Goal: Task Accomplishment & Management: Use online tool/utility

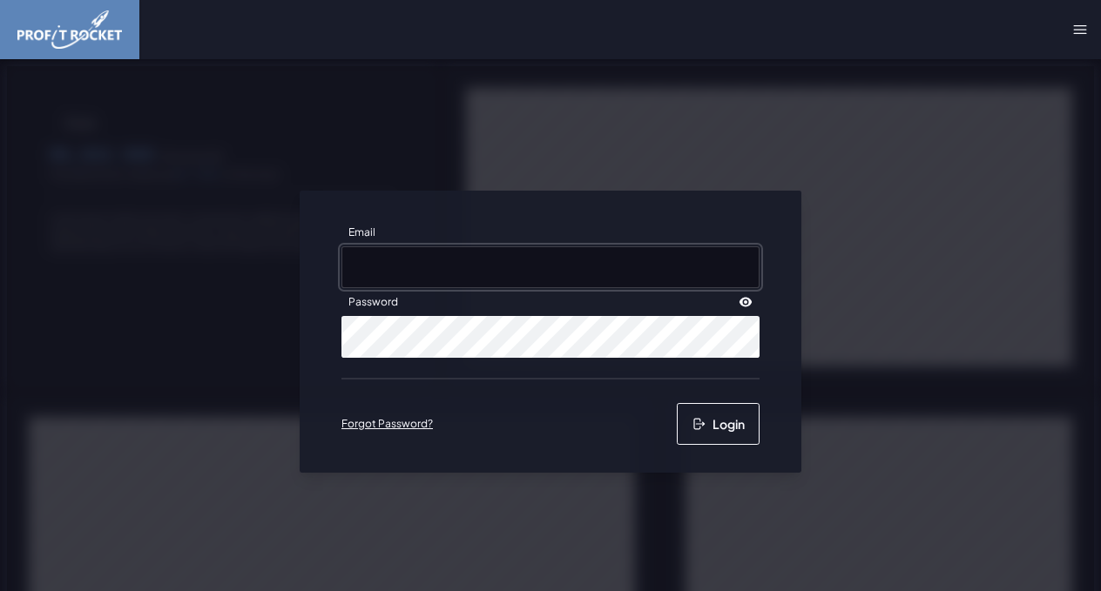
click at [436, 264] on input "Email" at bounding box center [550, 267] width 418 height 42
type input "[PERSON_NAME][EMAIL_ADDRESS][DOMAIN_NAME]"
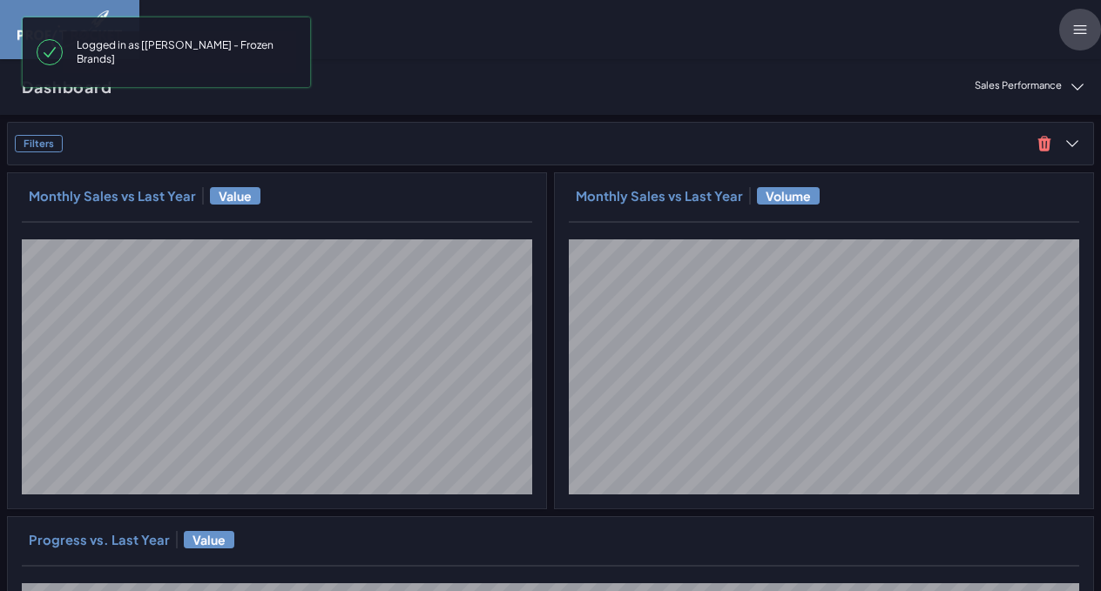
click at [1084, 31] on icon at bounding box center [1079, 29] width 17 height 17
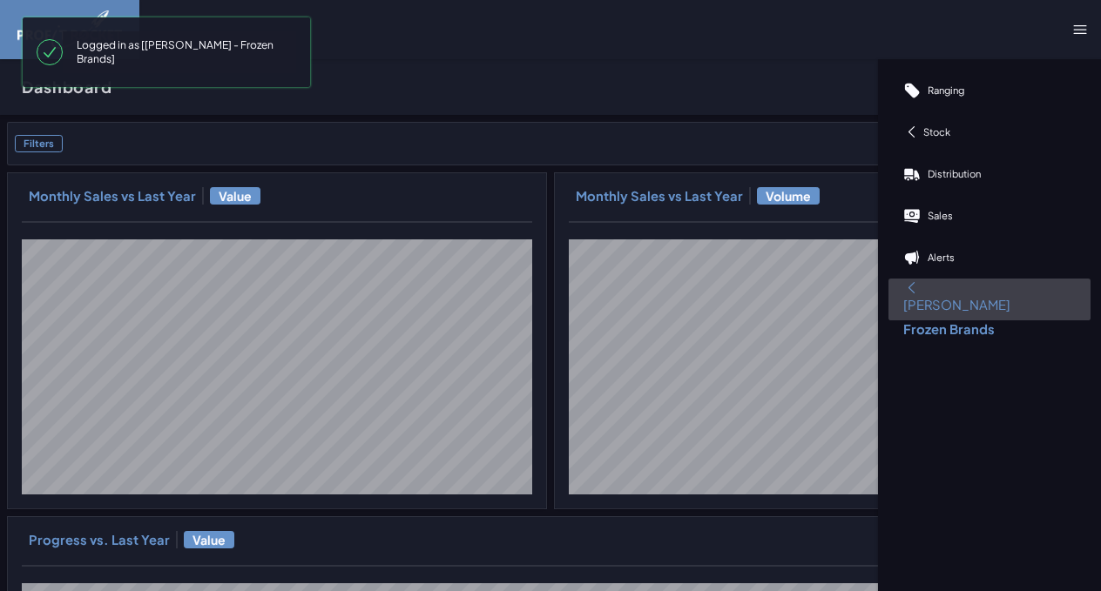
click at [970, 296] on span "[PERSON_NAME] Frozen Brands" at bounding box center [989, 317] width 172 height 42
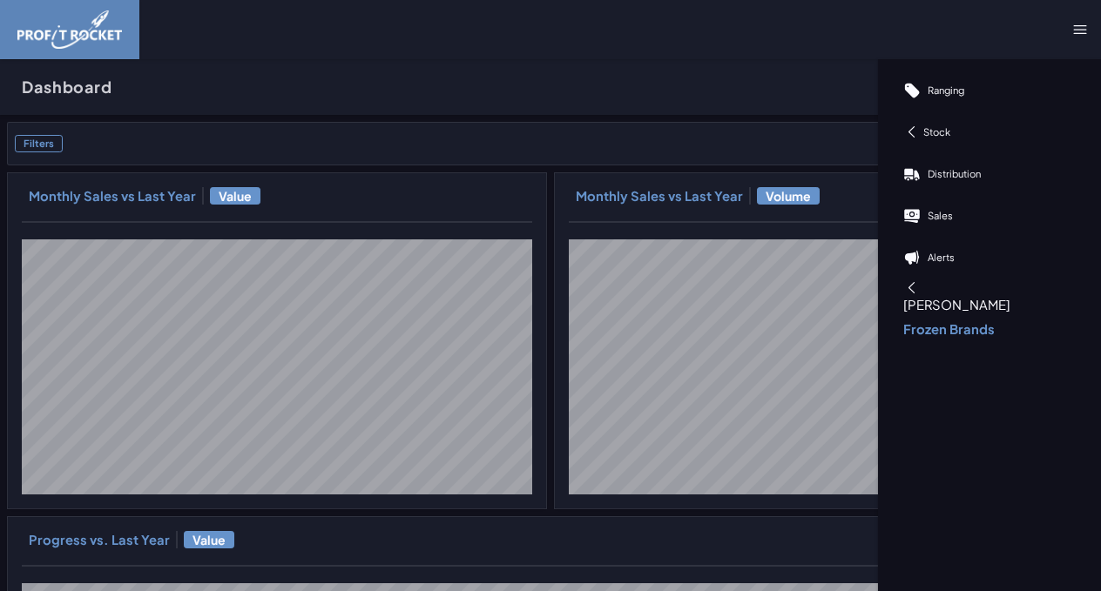
click at [331, 74] on div "Dashboard Sales Performance Top Sku Codes Top Stores Data Status Sales Performa…" at bounding box center [550, 87] width 1101 height 56
